Goal: Task Accomplishment & Management: Manage account settings

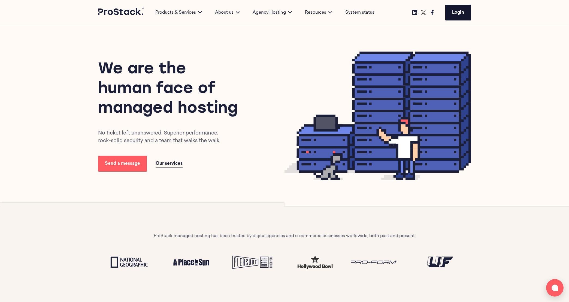
click at [457, 13] on span "Login" at bounding box center [458, 12] width 12 height 4
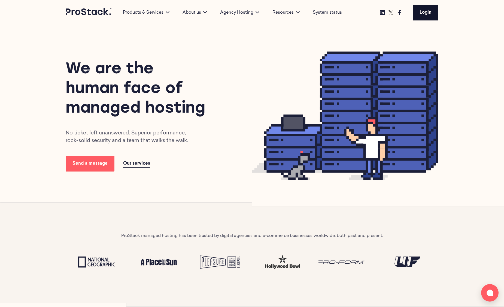
click at [425, 14] on span "Login" at bounding box center [426, 12] width 12 height 4
